Goal: Transaction & Acquisition: Purchase product/service

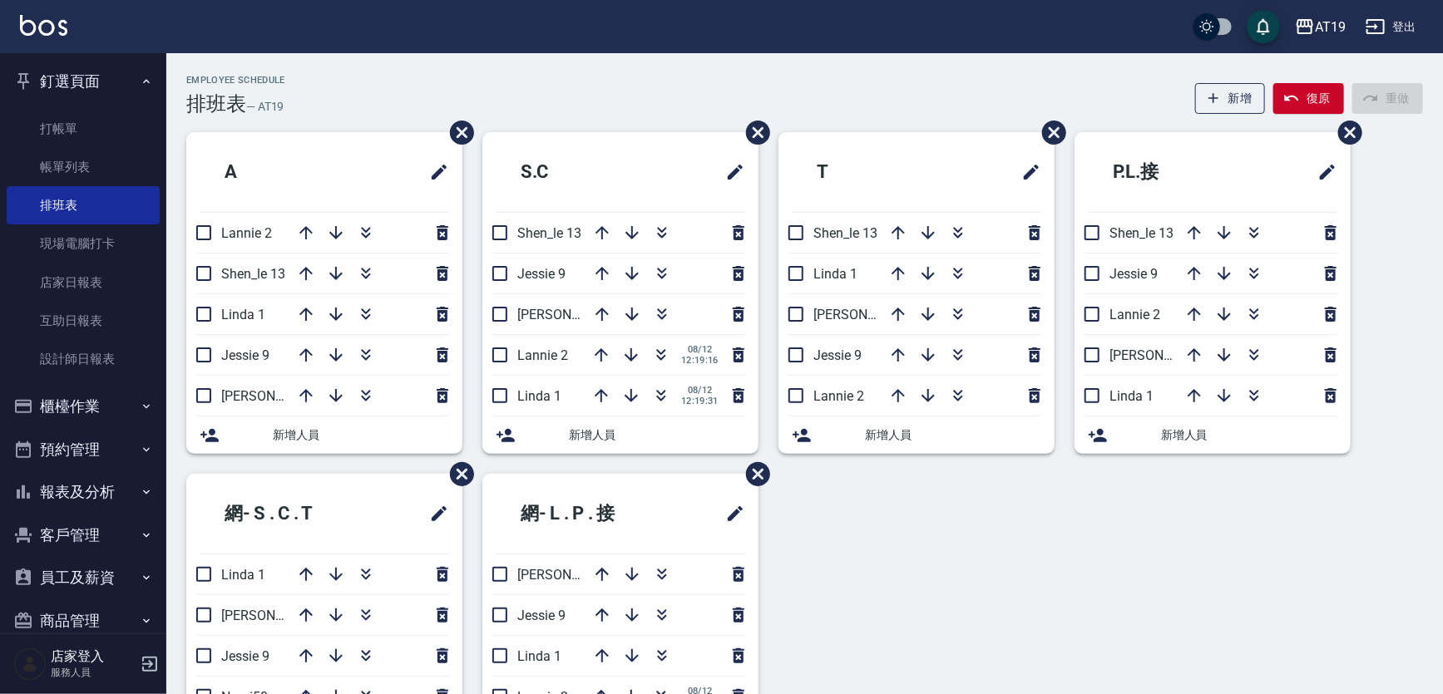
click at [81, 75] on button "釘選頁面" at bounding box center [83, 81] width 153 height 43
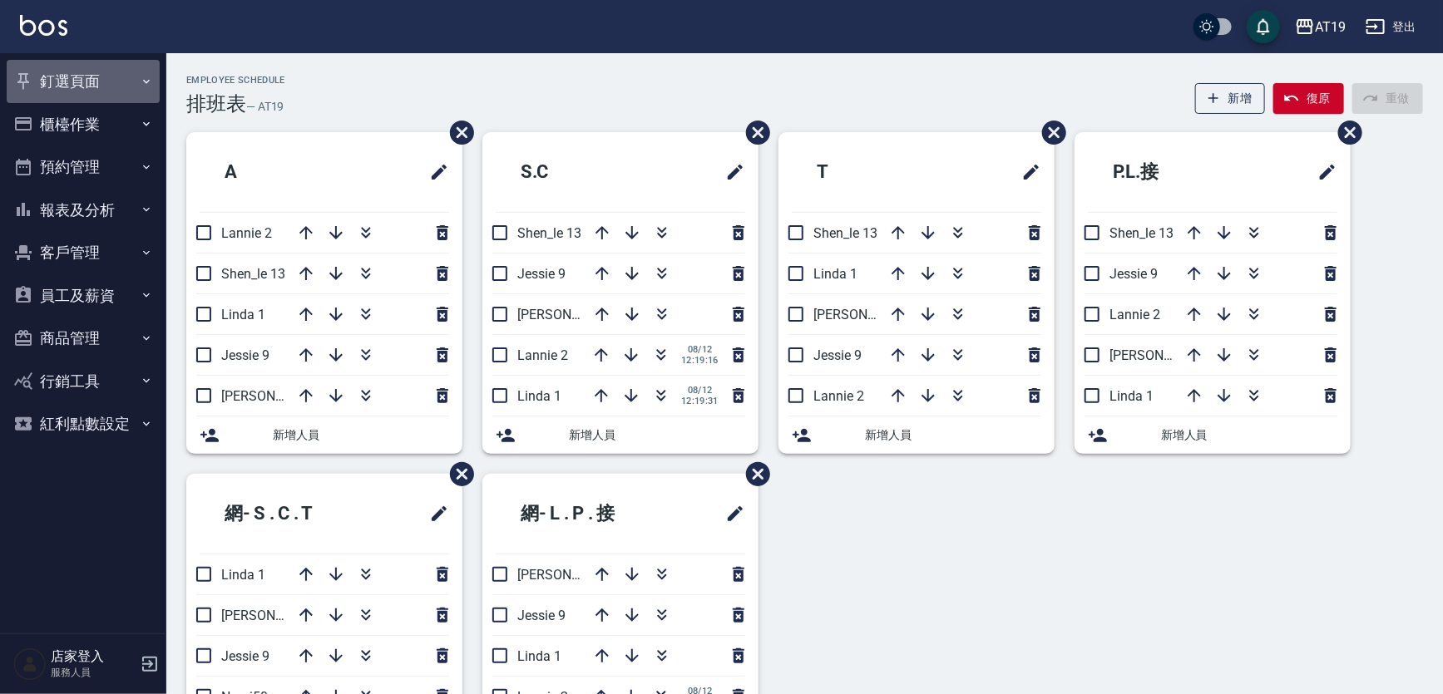
click at [85, 83] on button "釘選頁面" at bounding box center [83, 81] width 153 height 43
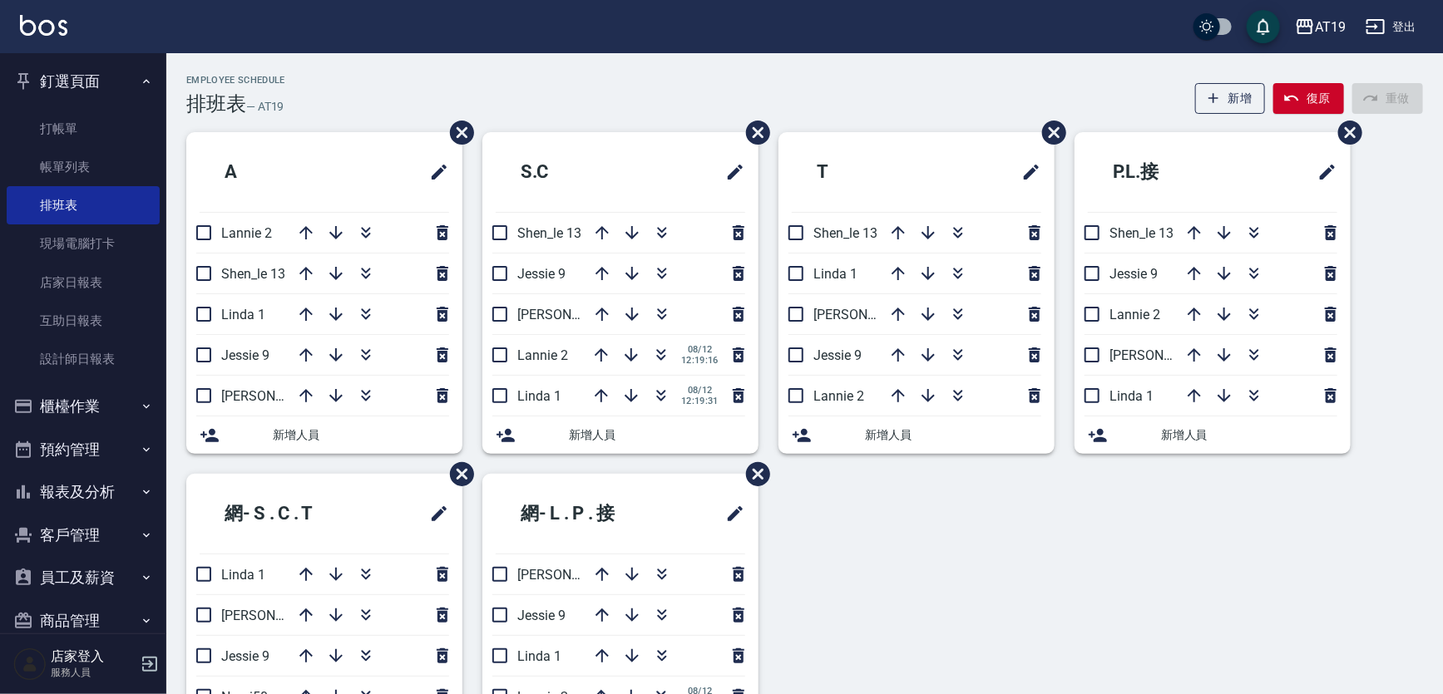
click at [85, 83] on button "釘選頁面" at bounding box center [83, 81] width 153 height 43
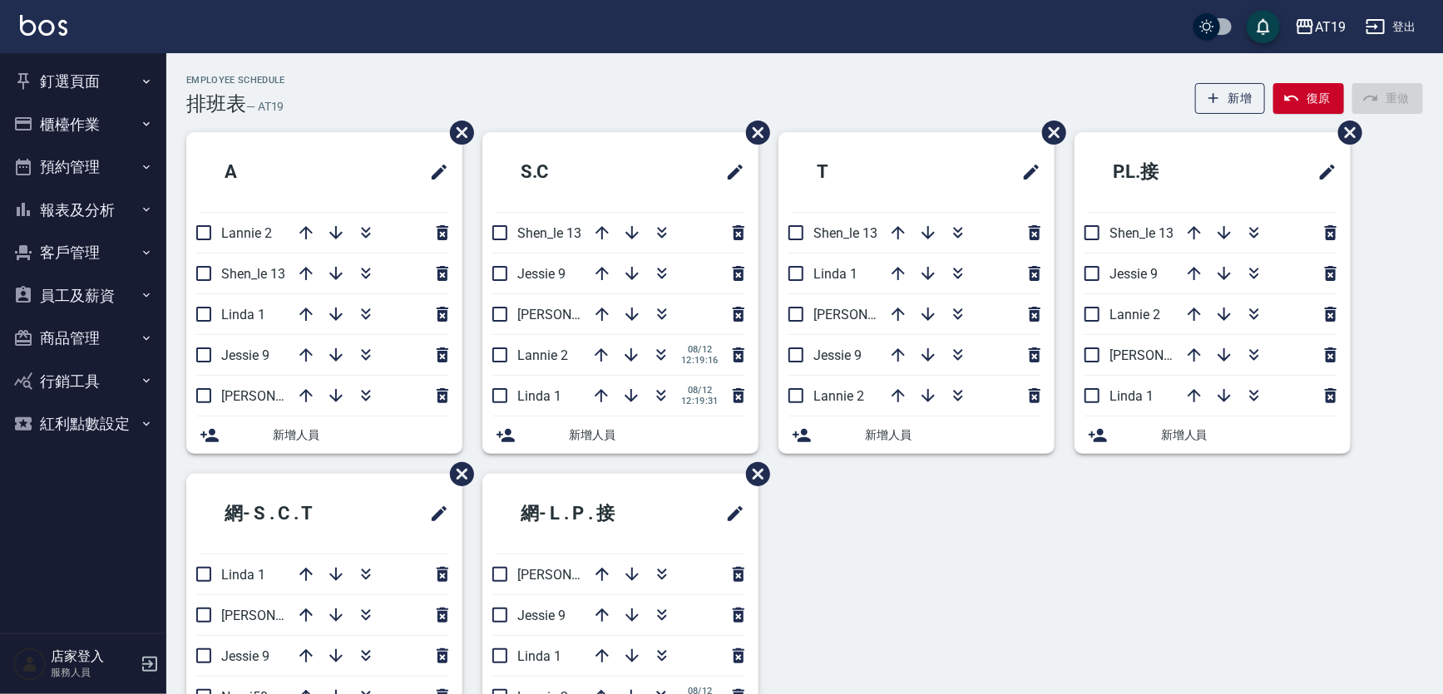
click at [67, 82] on button "釘選頁面" at bounding box center [83, 81] width 153 height 43
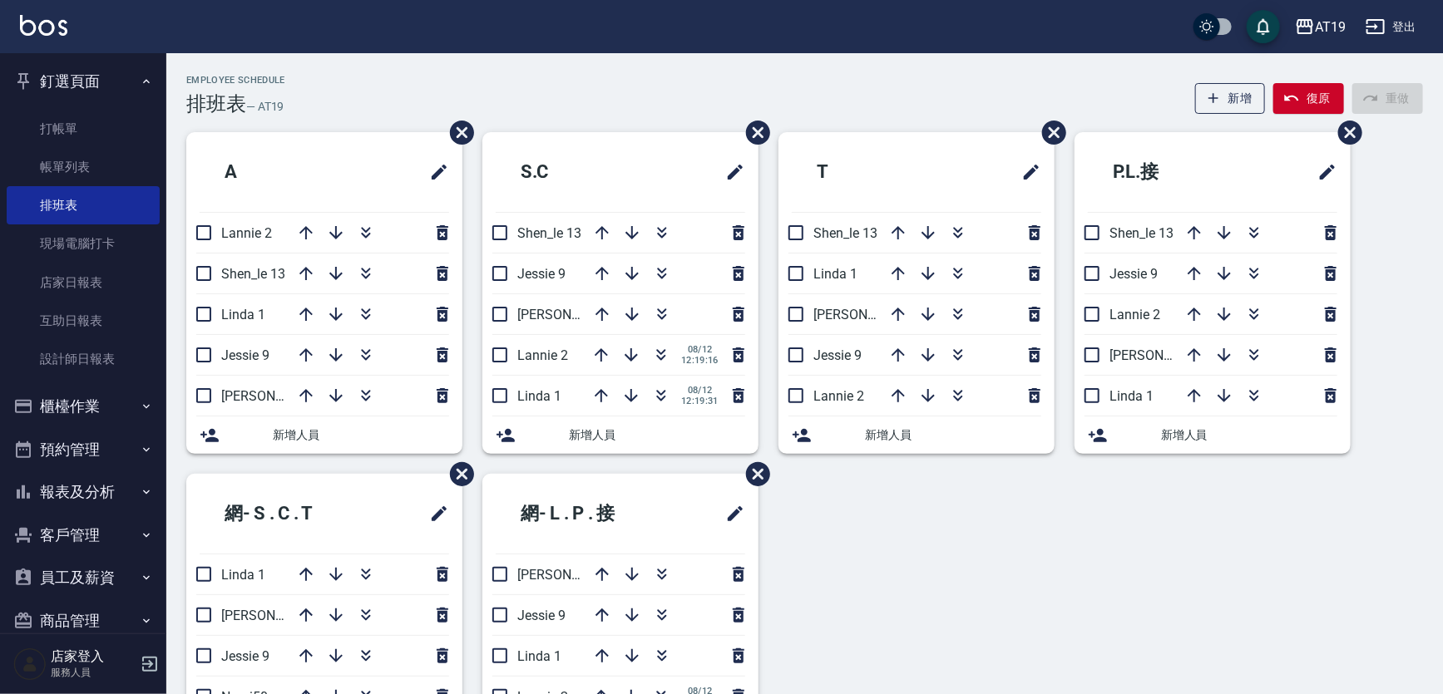
click at [104, 75] on button "釘選頁面" at bounding box center [83, 81] width 153 height 43
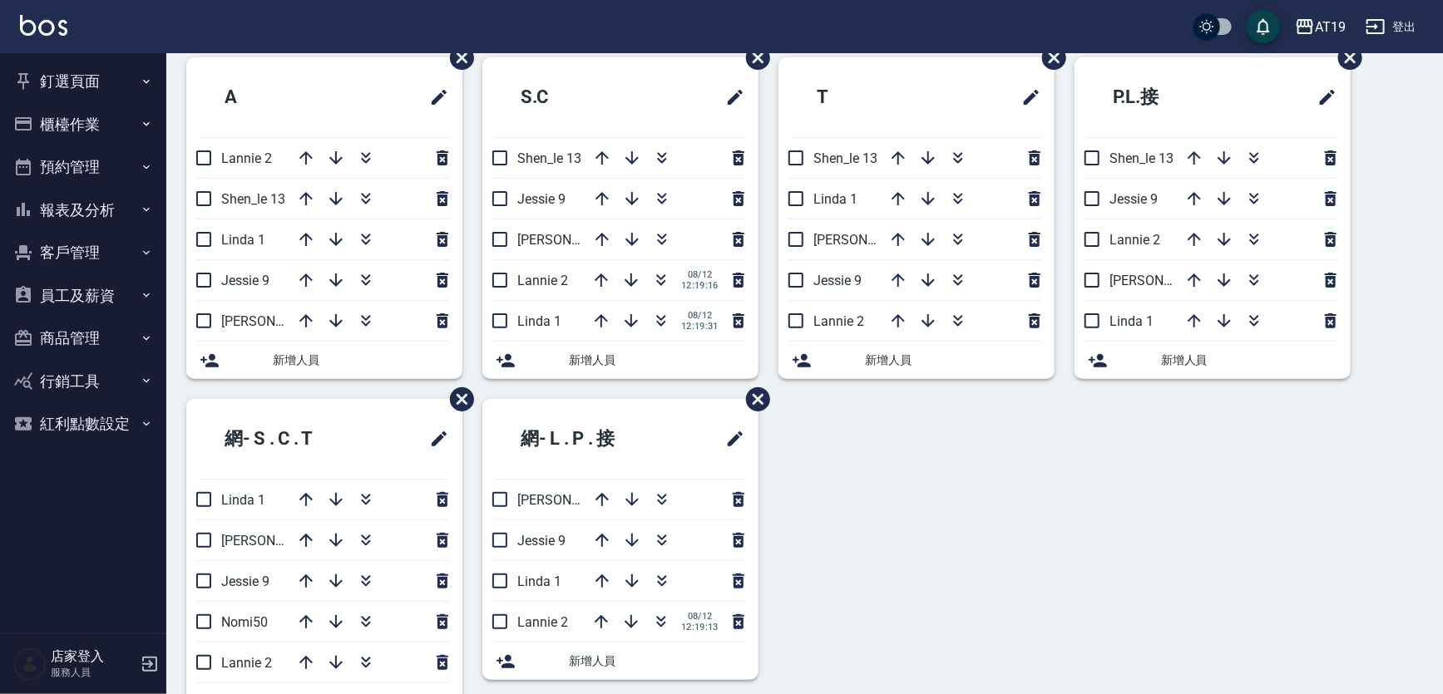
scroll to position [126, 0]
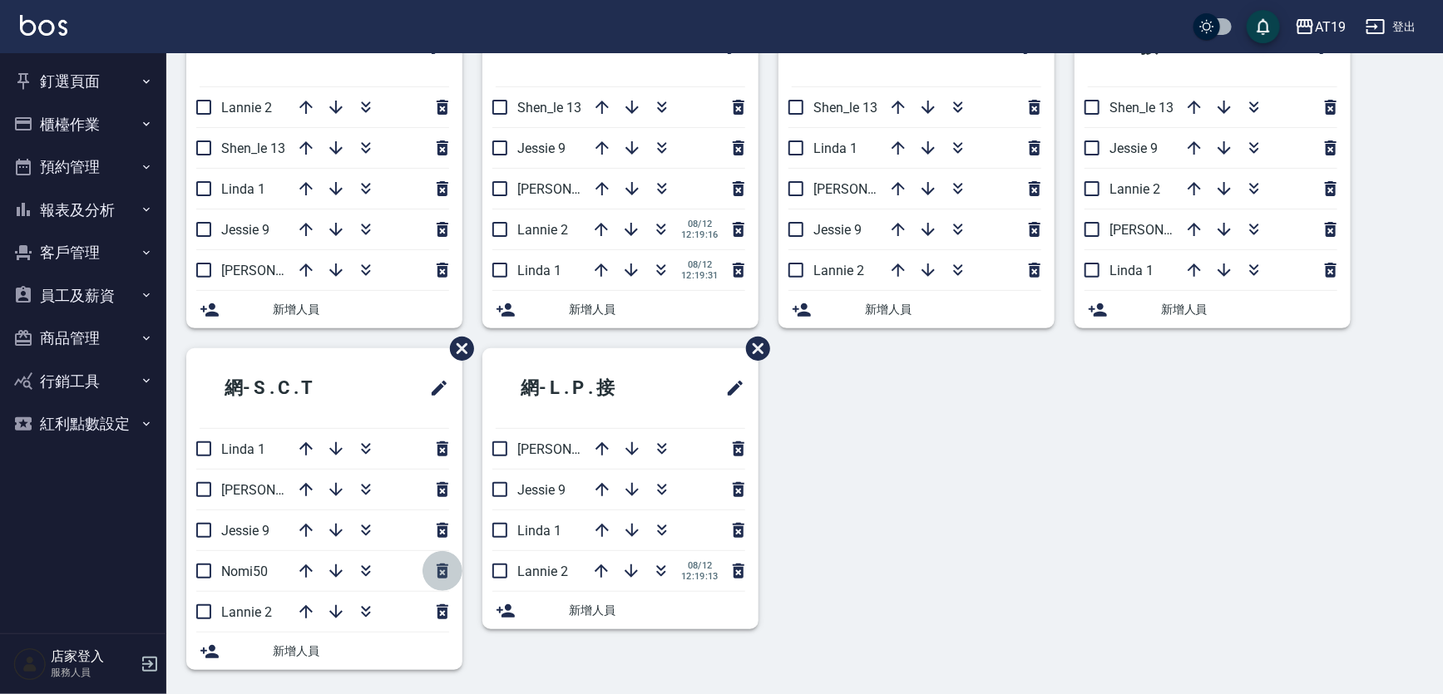
click at [442, 570] on icon "button" at bounding box center [442, 571] width 20 height 20
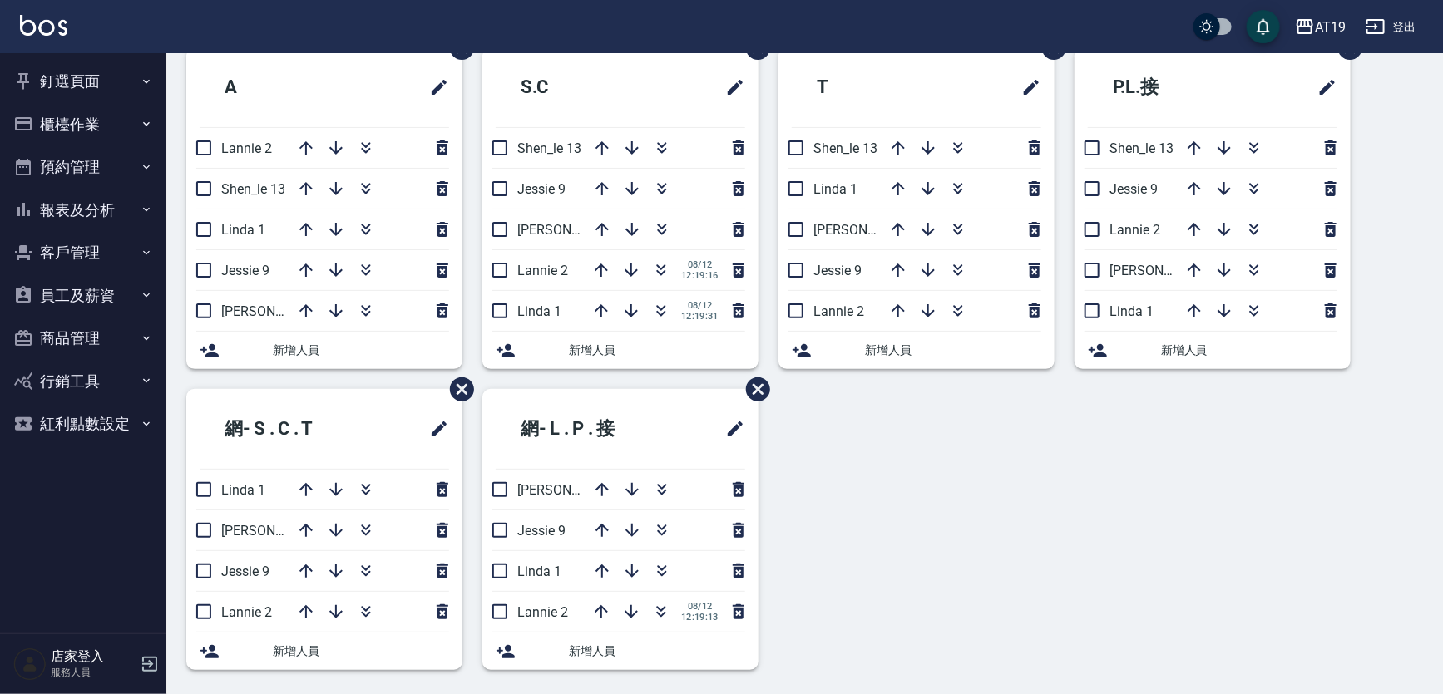
scroll to position [0, 0]
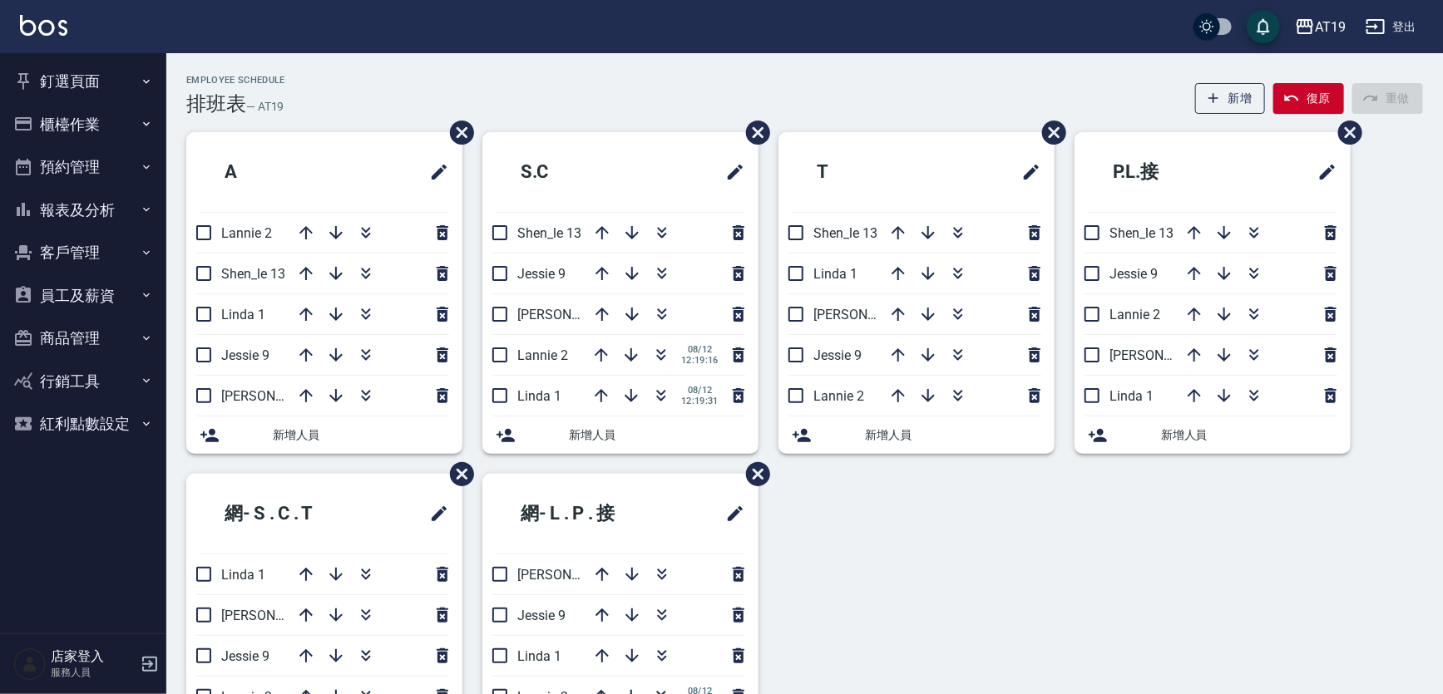
click at [860, 83] on div "Employee Schedule 排班表 — AT19 新增 復原 重做" at bounding box center [804, 95] width 1237 height 41
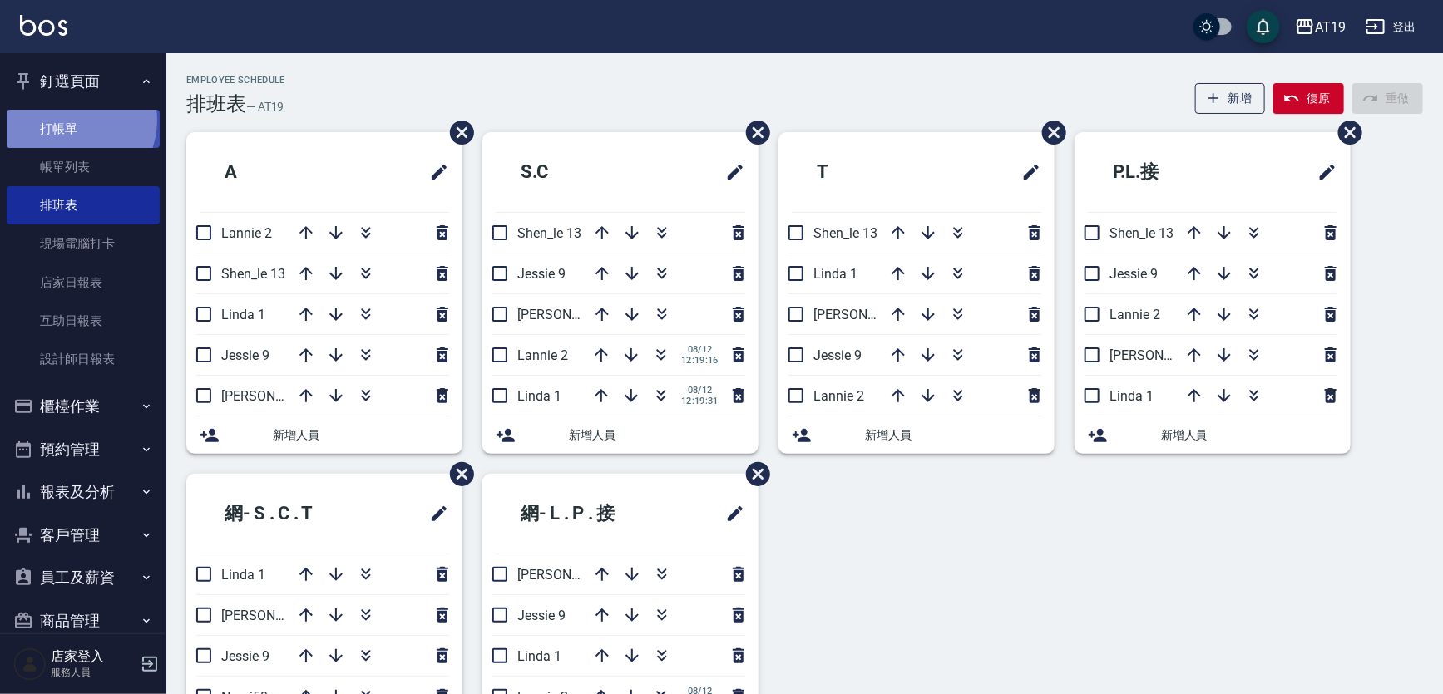
click at [70, 120] on link "打帳單" at bounding box center [83, 129] width 153 height 38
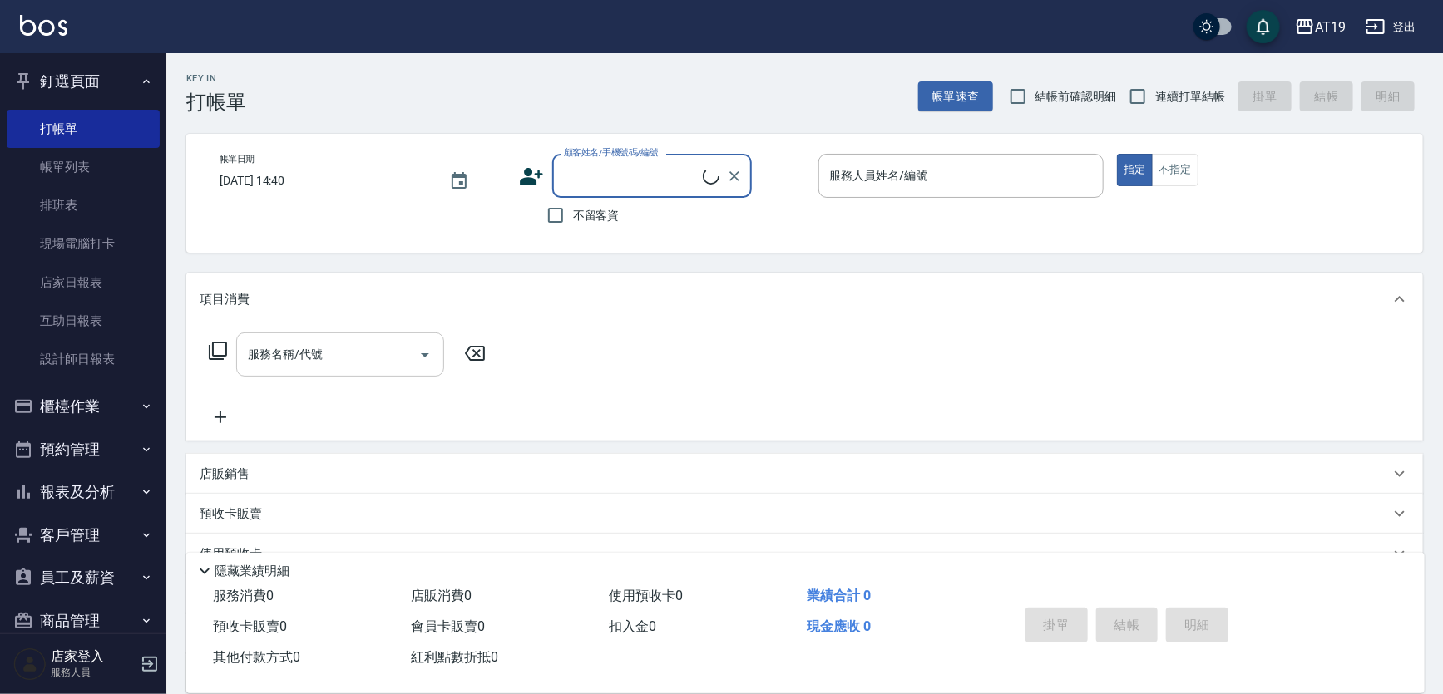
click at [319, 357] on div "服務名稱/代號 服務名稱/代號" at bounding box center [340, 355] width 208 height 44
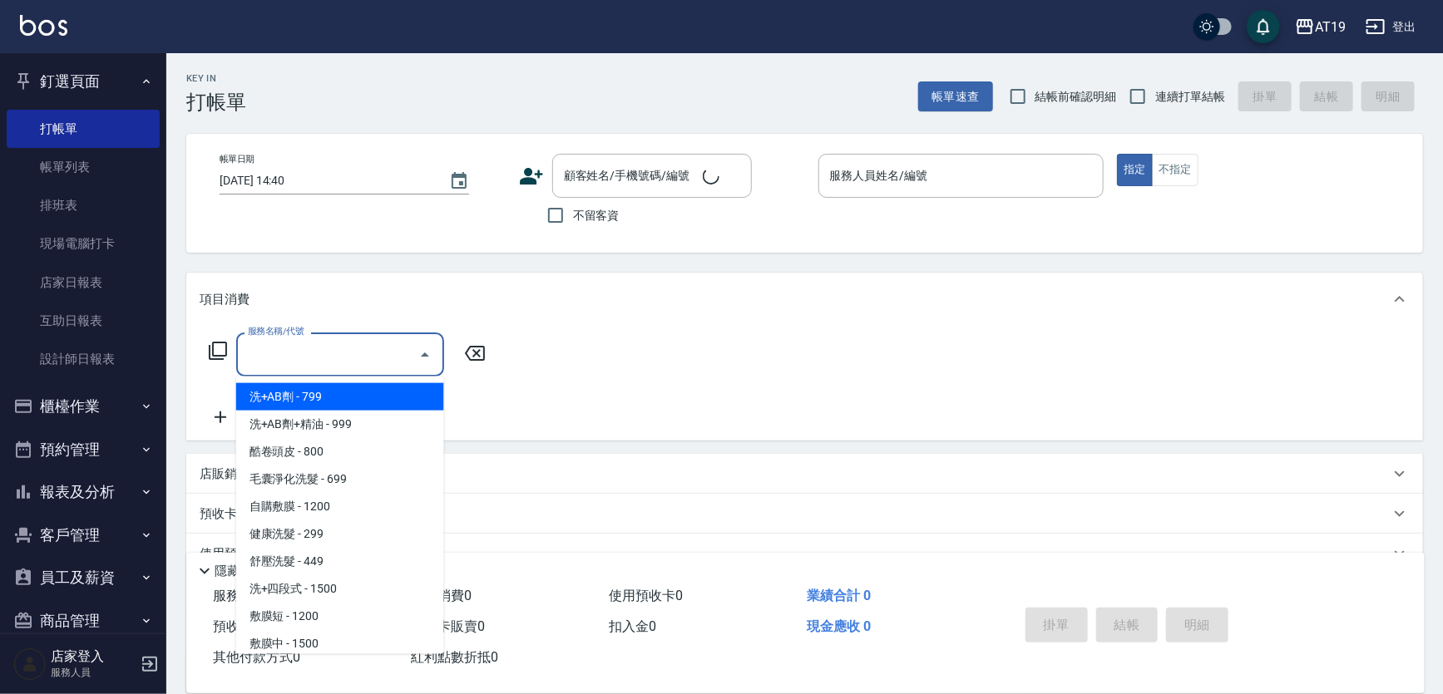
drag, startPoint x: 530, startPoint y: 320, endPoint x: 492, endPoint y: 347, distance: 46.6
click at [531, 320] on div "項目消費" at bounding box center [804, 299] width 1237 height 53
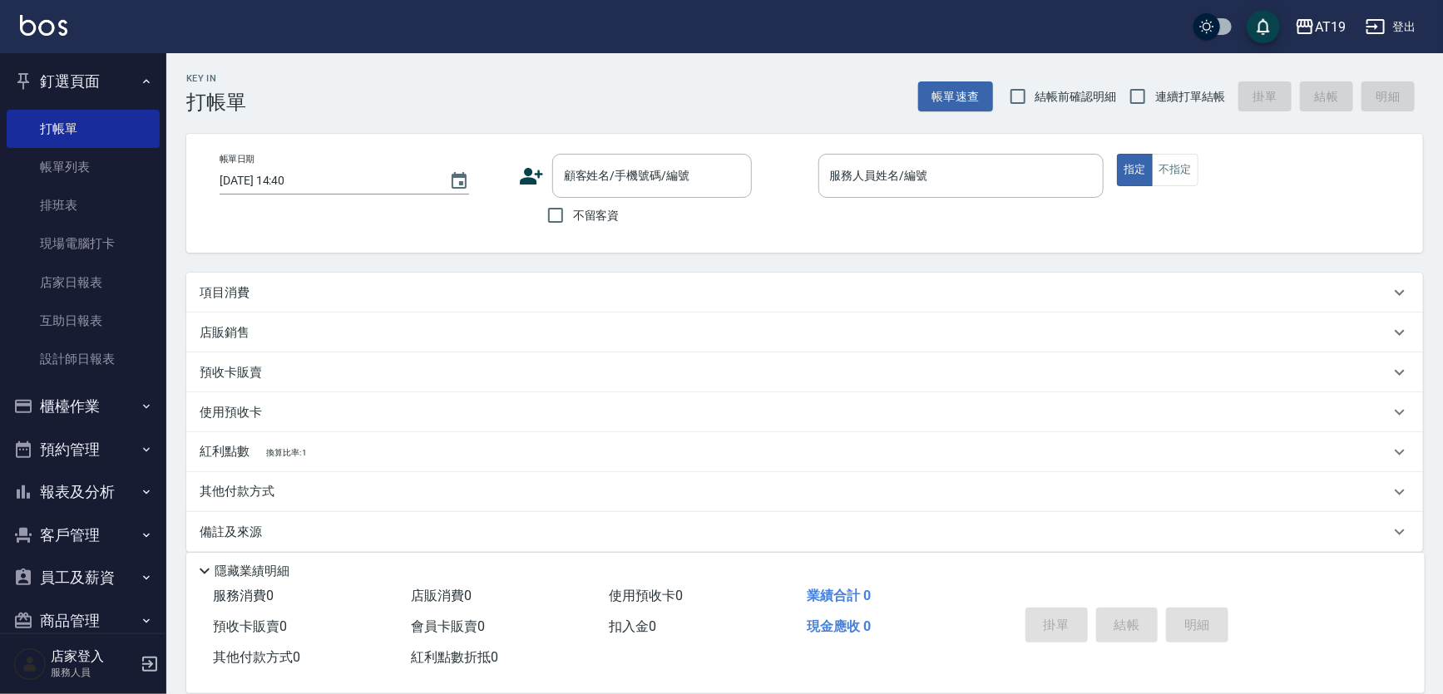
click at [243, 294] on p "項目消費" at bounding box center [225, 292] width 50 height 17
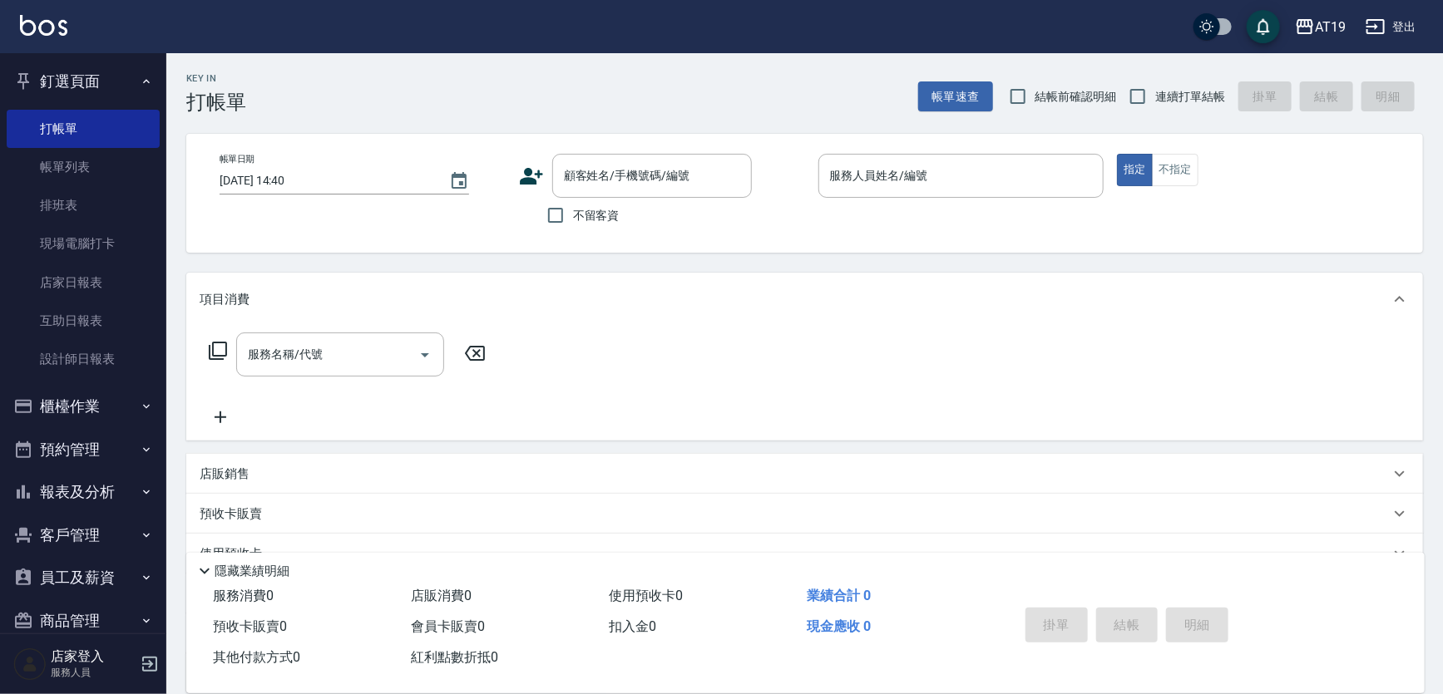
click at [243, 294] on p "項目消費" at bounding box center [225, 299] width 50 height 17
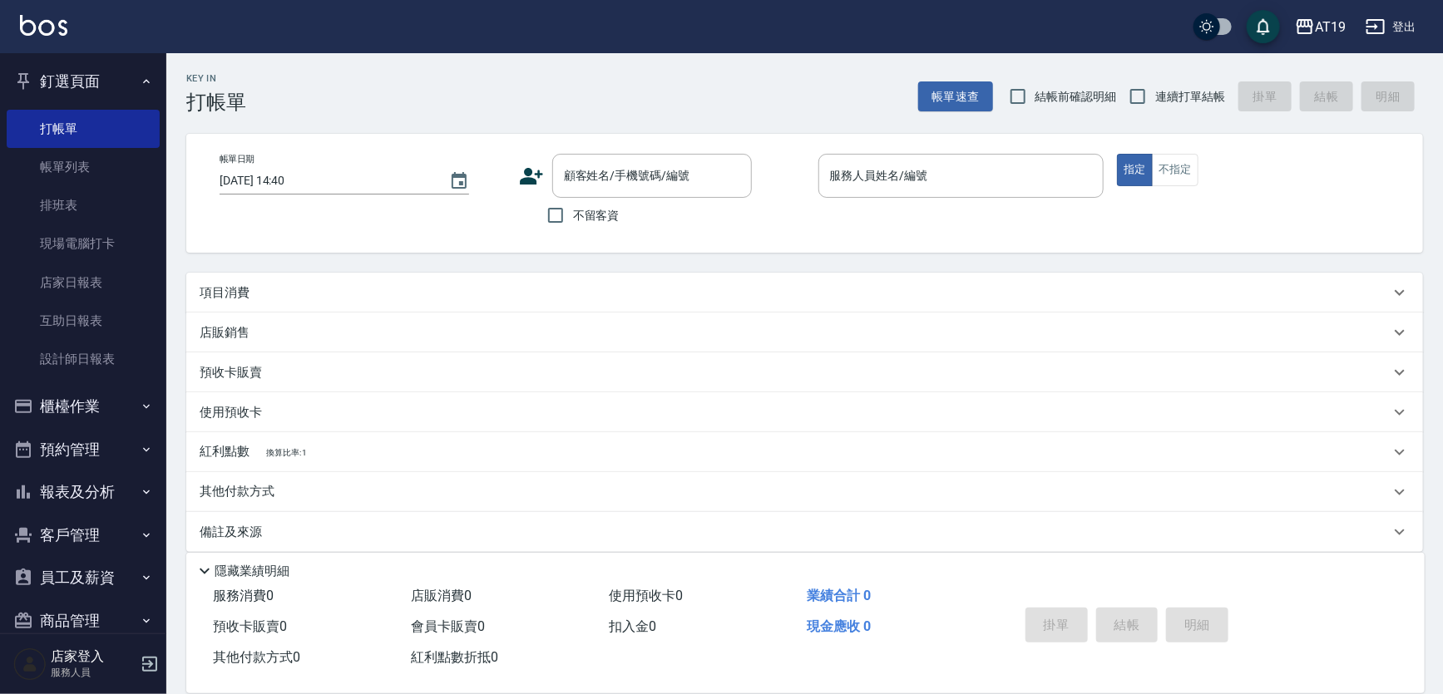
click at [243, 294] on p "項目消費" at bounding box center [225, 292] width 50 height 17
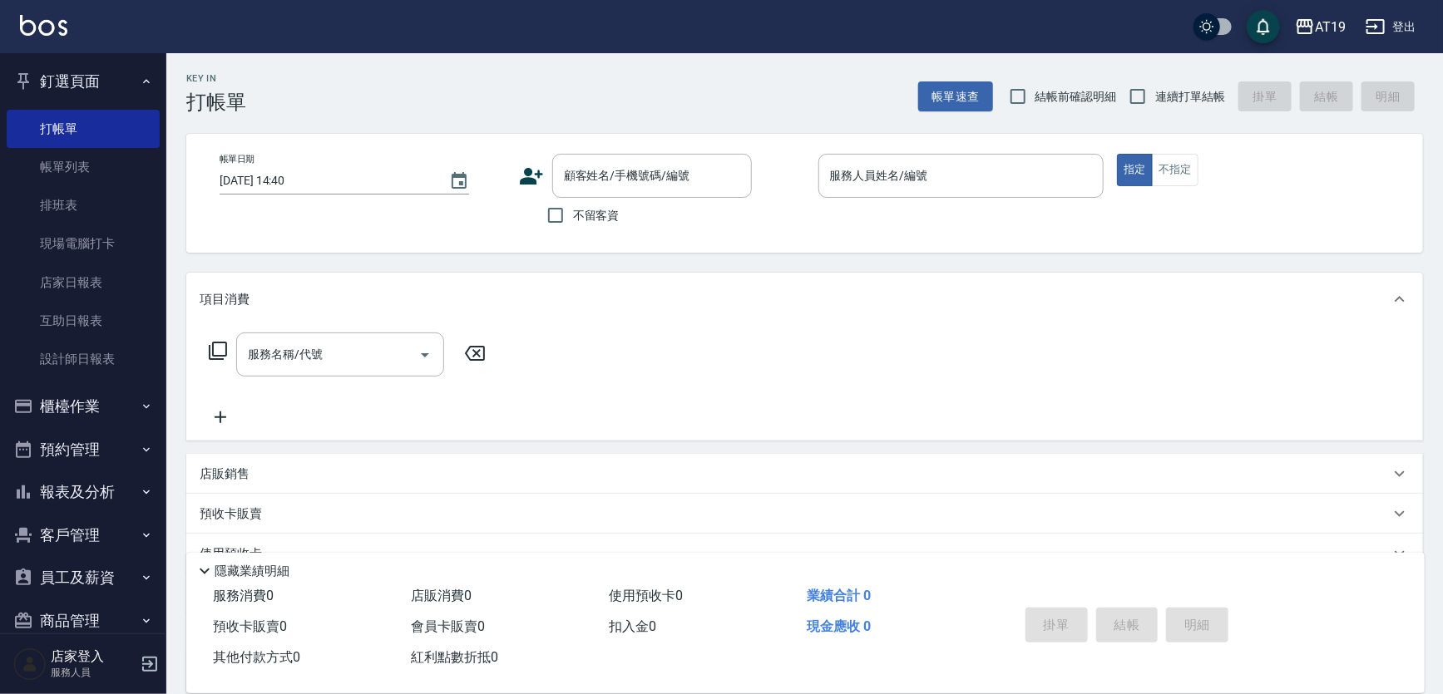
click at [256, 477] on div "店販銷售" at bounding box center [795, 474] width 1190 height 17
click at [259, 520] on div "服務人員姓名/編號" at bounding box center [262, 536] width 125 height 44
click at [459, 445] on div "項目消費 服務名稱/代號 服務名稱/代號 店販銷售 服務人員姓名/編號 服務人員姓名/編號 商品代號/名稱 商品代號/名稱 預收卡販賣 卡券名稱/代號 卡券名…" at bounding box center [804, 554] width 1237 height 562
click at [353, 526] on icon at bounding box center [353, 532] width 20 height 20
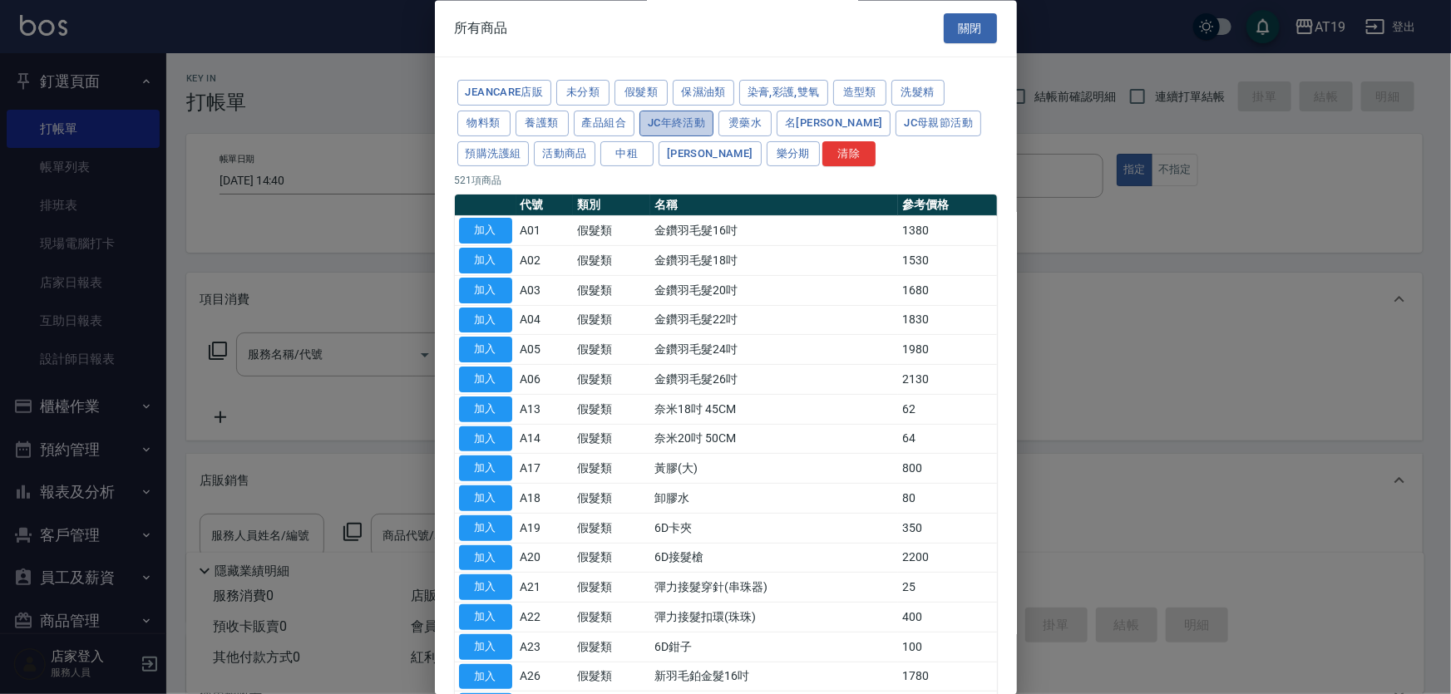
click at [661, 121] on button "JC年終活動" at bounding box center [677, 124] width 74 height 26
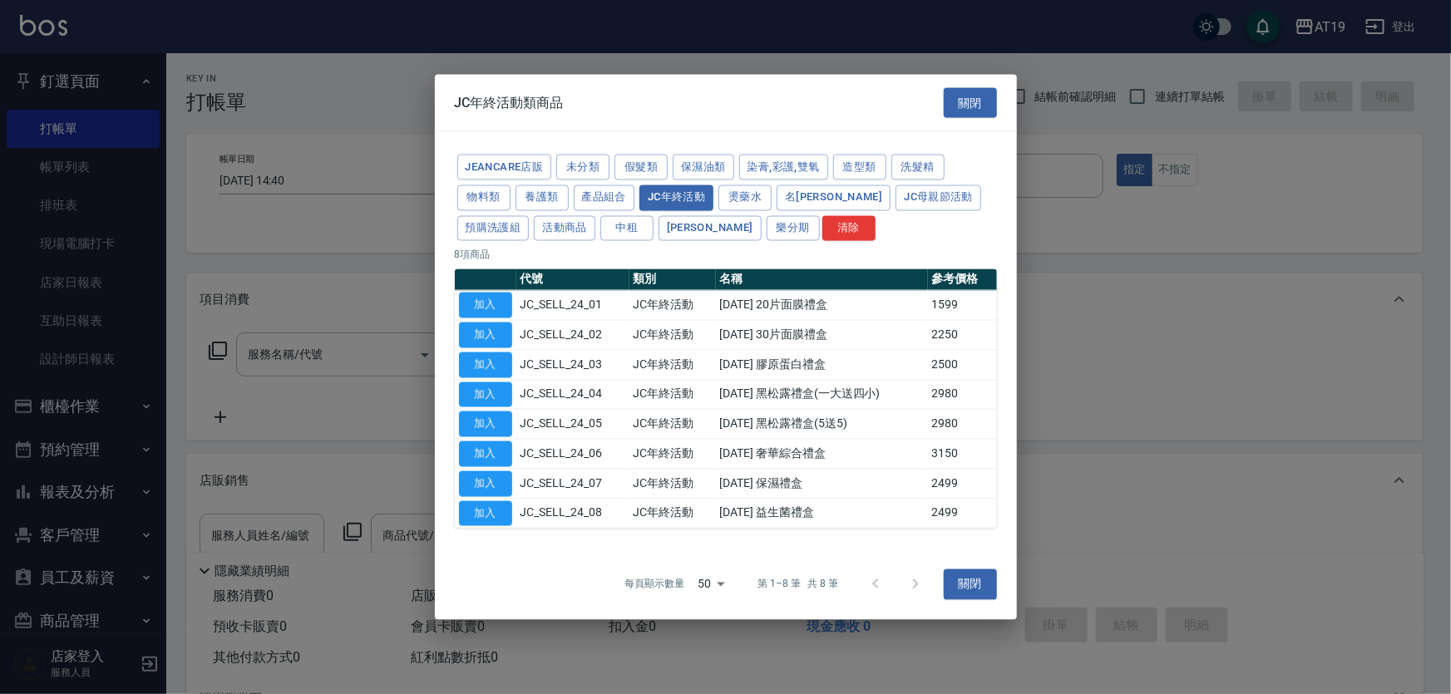
click at [877, 589] on div at bounding box center [896, 585] width 80 height 40
click at [620, 200] on button "產品組合" at bounding box center [605, 198] width 62 height 26
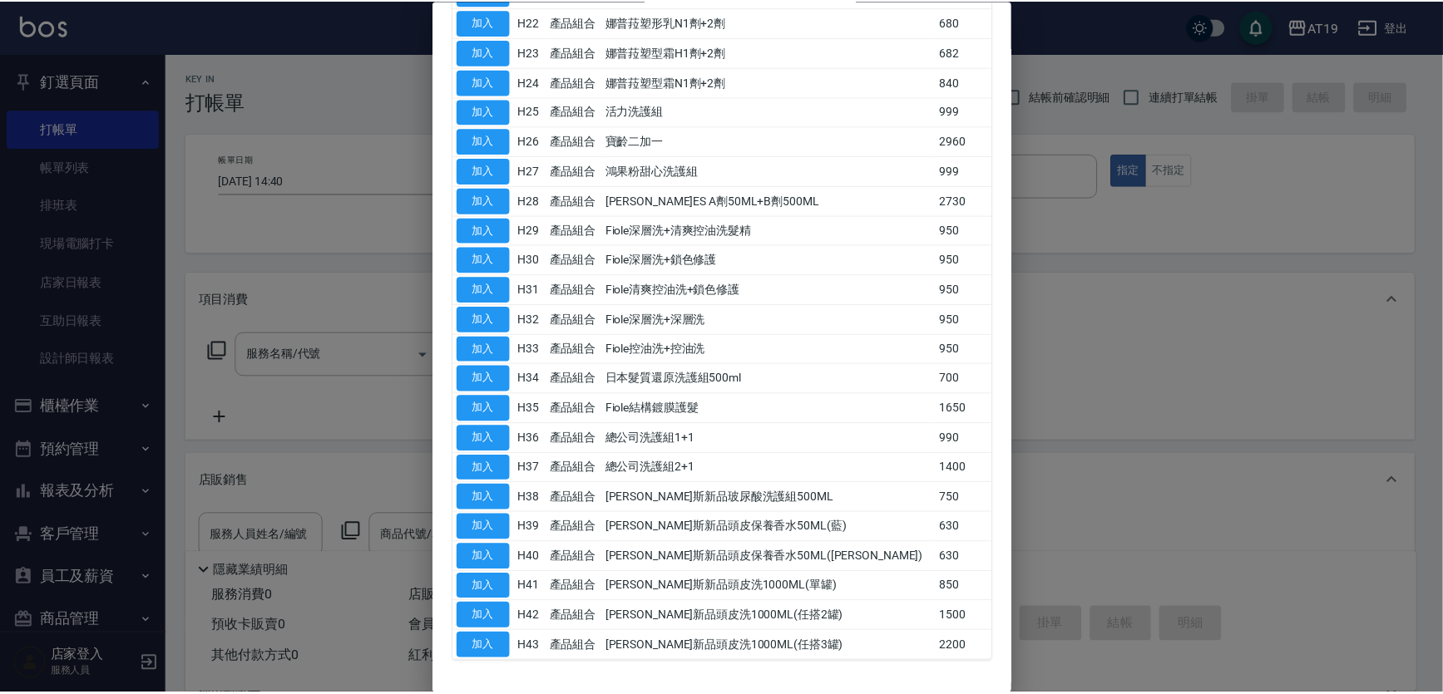
scroll to position [857, 0]
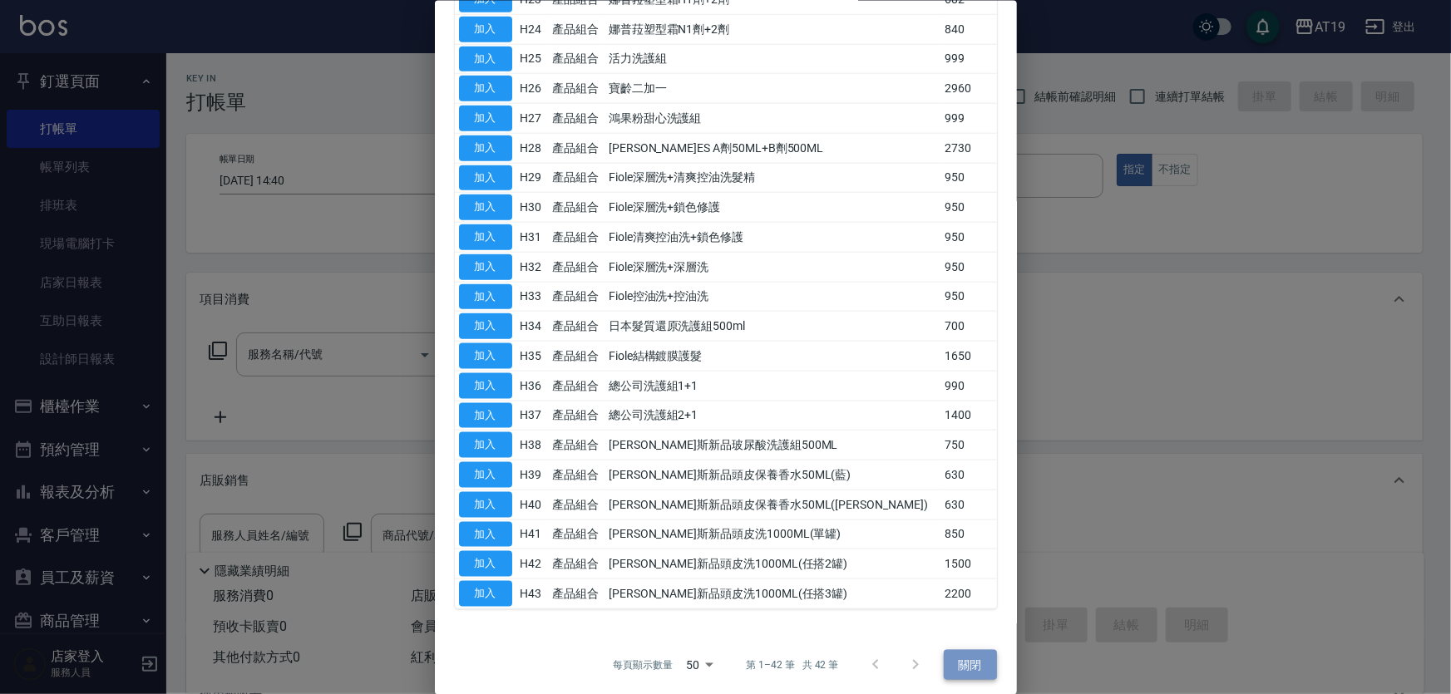
click at [972, 655] on button "關閉" at bounding box center [970, 665] width 53 height 31
